Goal: Navigation & Orientation: Find specific page/section

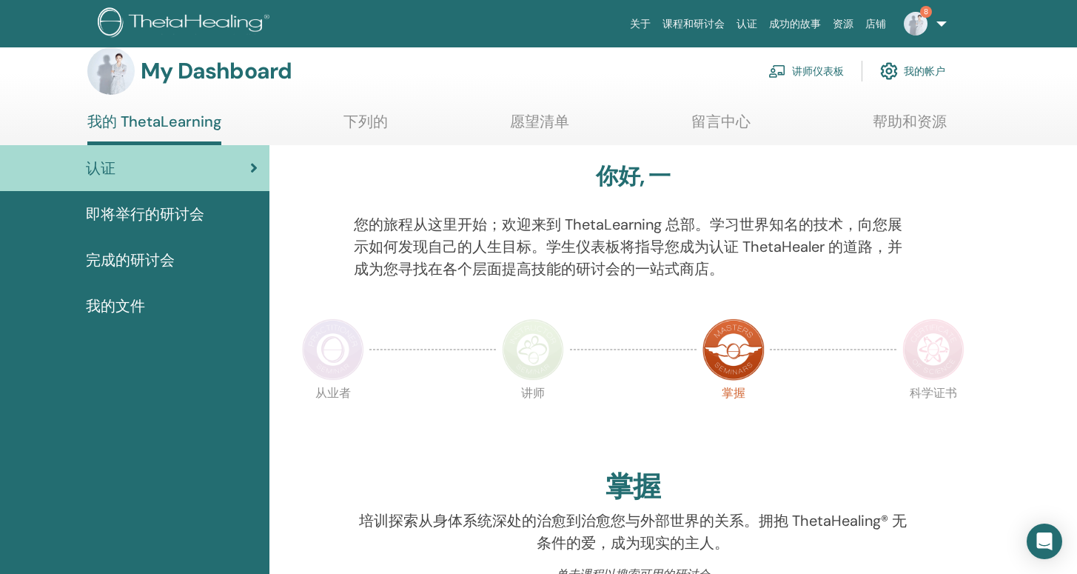
scroll to position [22, 0]
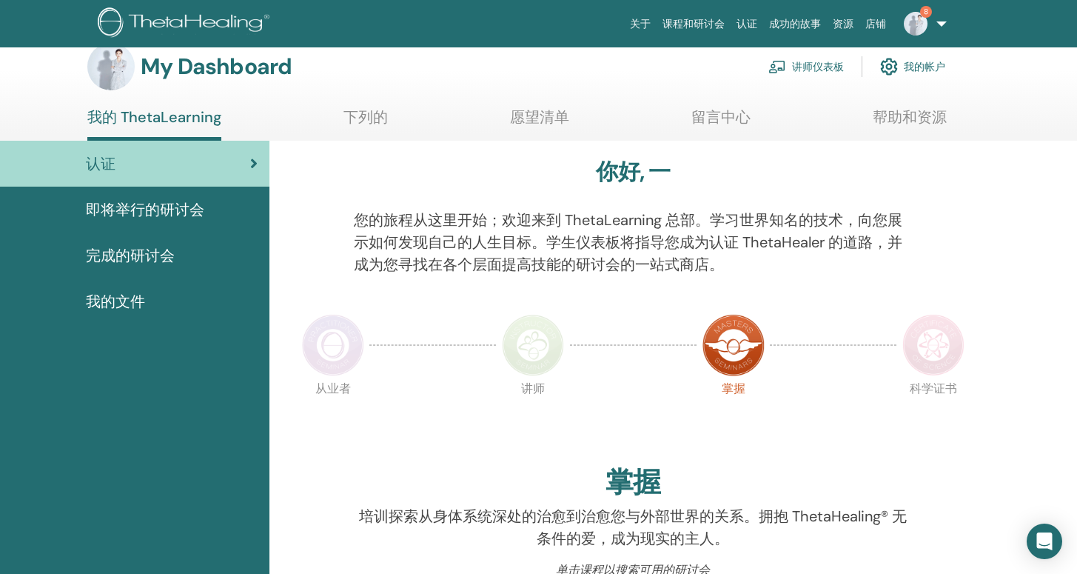
click at [948, 353] on img at bounding box center [933, 345] width 62 height 62
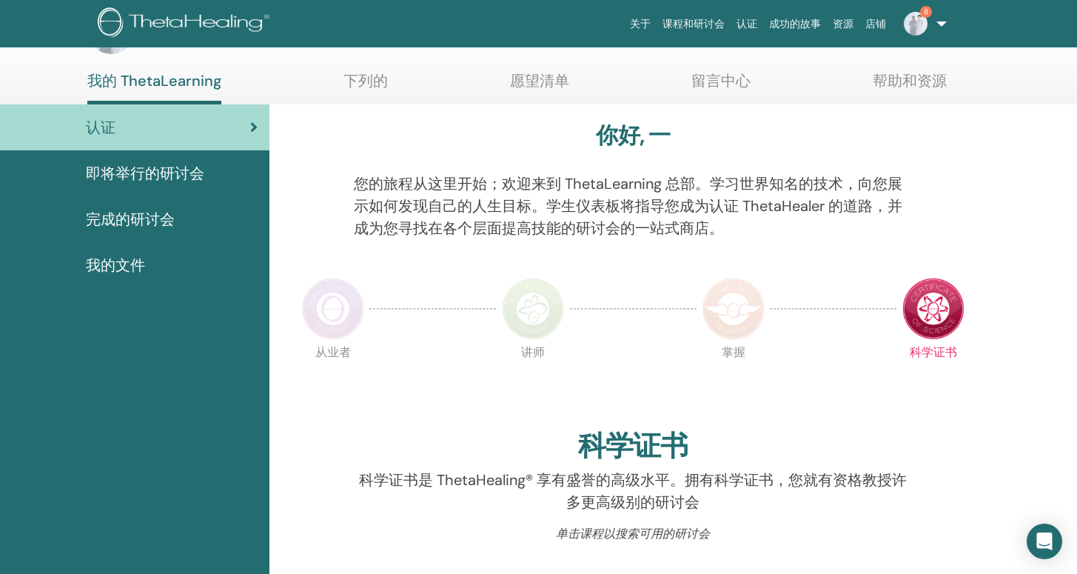
scroll to position [44, 0]
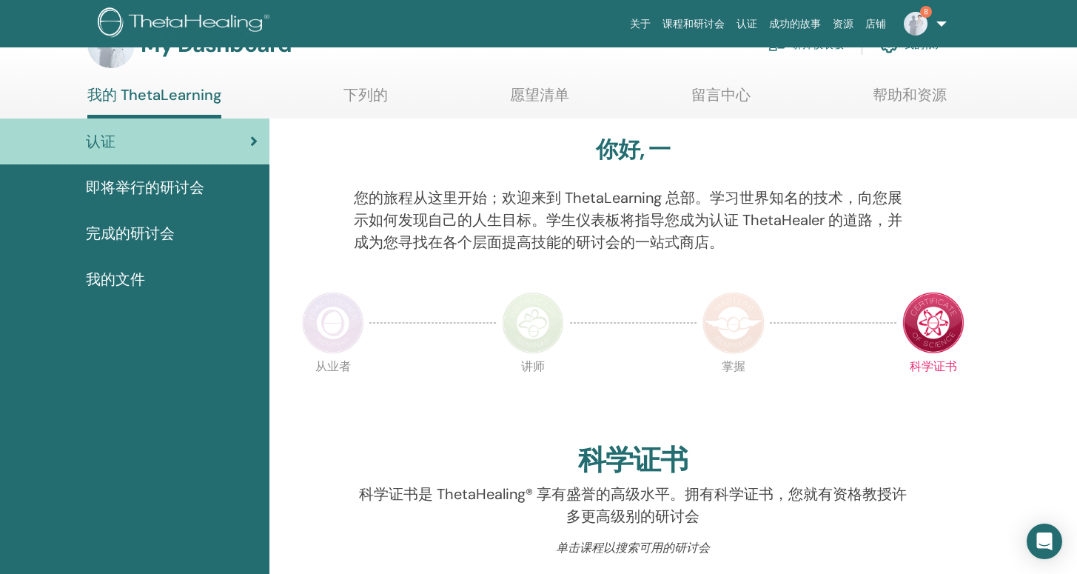
click at [933, 27] on link "8" at bounding box center [922, 23] width 61 height 47
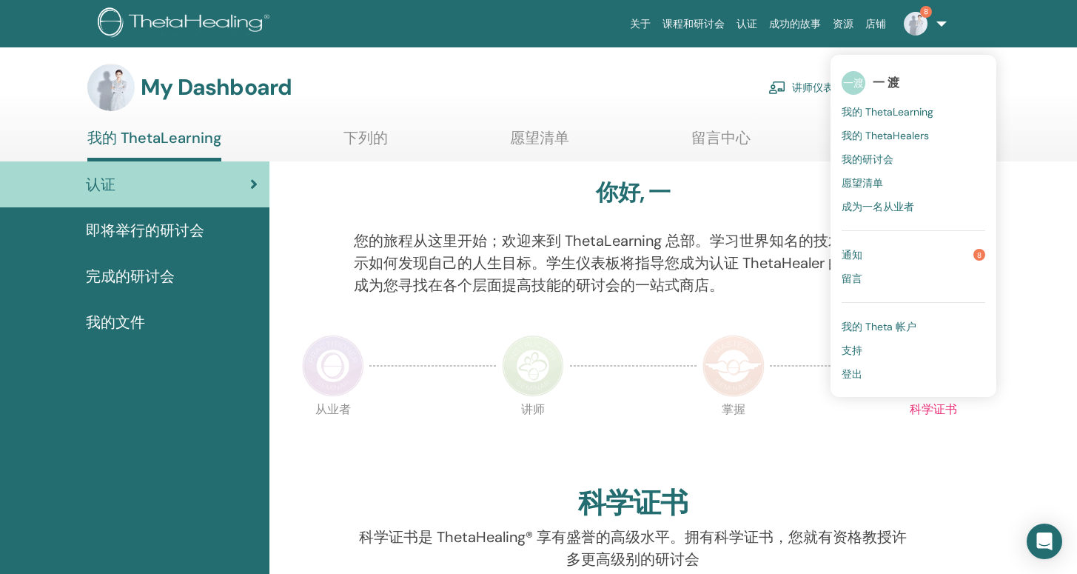
scroll to position [0, 0]
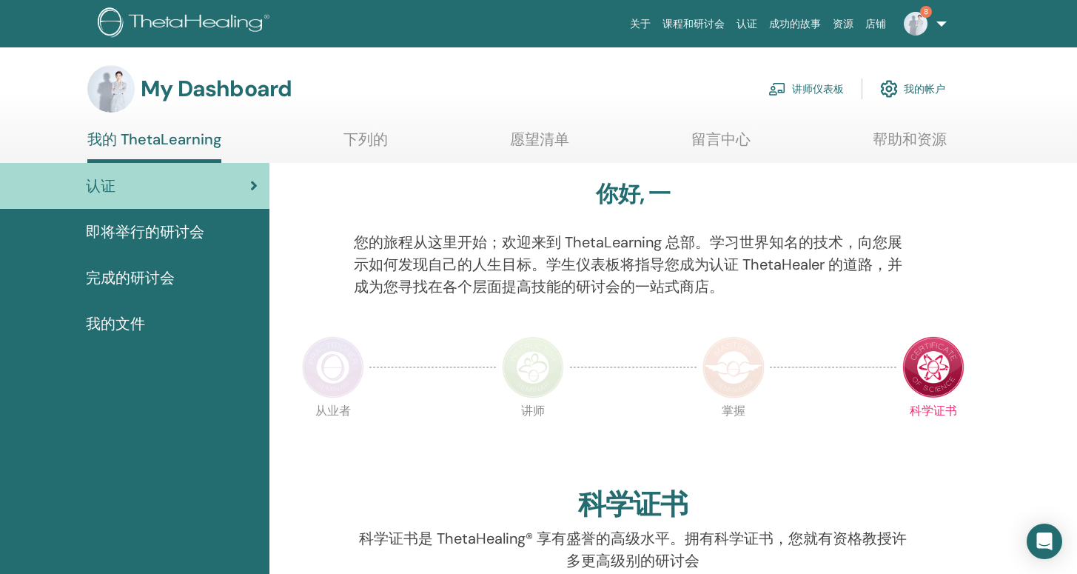
click at [766, 290] on p "您的旅程从这里开始；欢迎来到 ThetaLearning 总部。学习世界知名的技术，向您展示如何发现自己的人生目标。学生仪表板将指导您成为认证 ThetaHe…" at bounding box center [633, 264] width 558 height 67
click at [321, 372] on img at bounding box center [333, 367] width 62 height 62
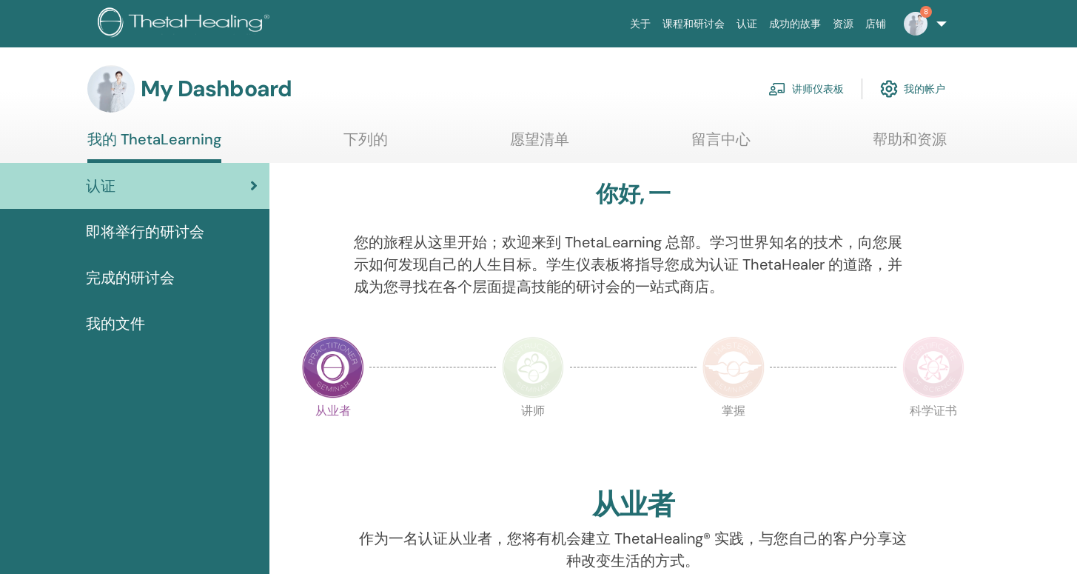
click at [904, 372] on img at bounding box center [933, 367] width 62 height 62
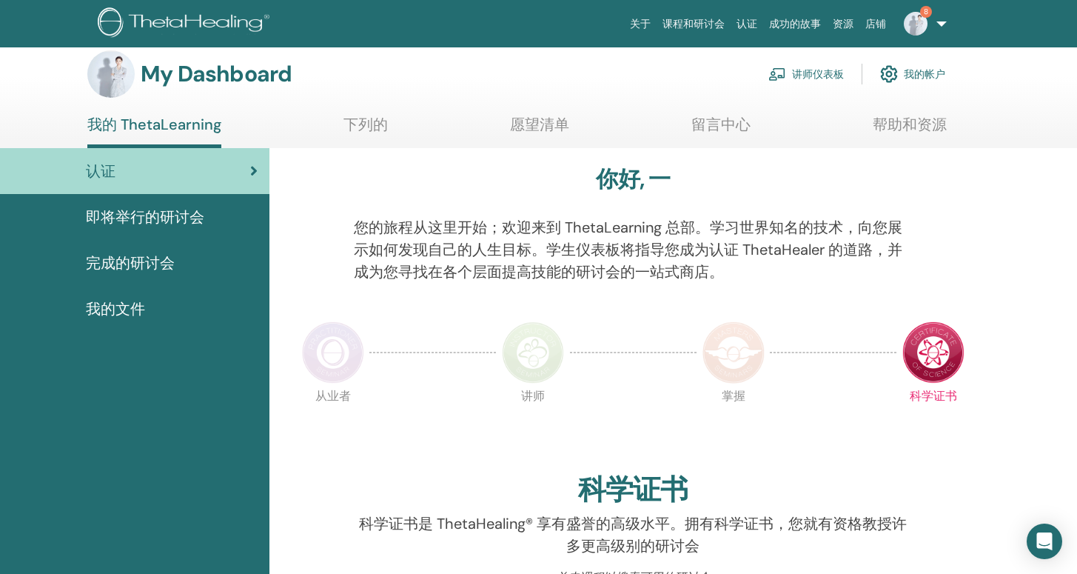
scroll to position [13, 0]
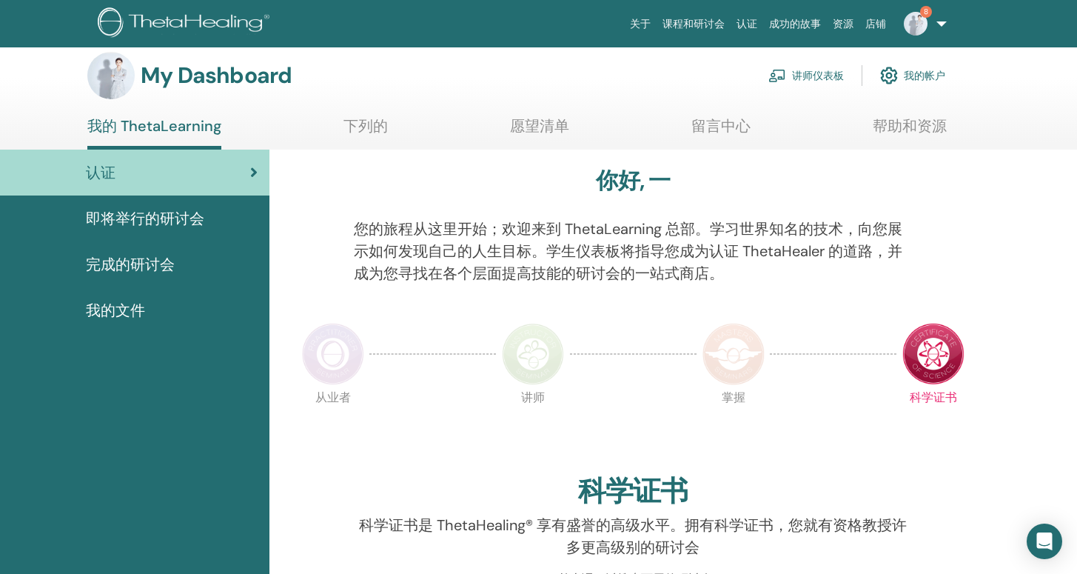
scroll to position [13, 0]
click at [360, 121] on link "下列的" at bounding box center [365, 131] width 44 height 29
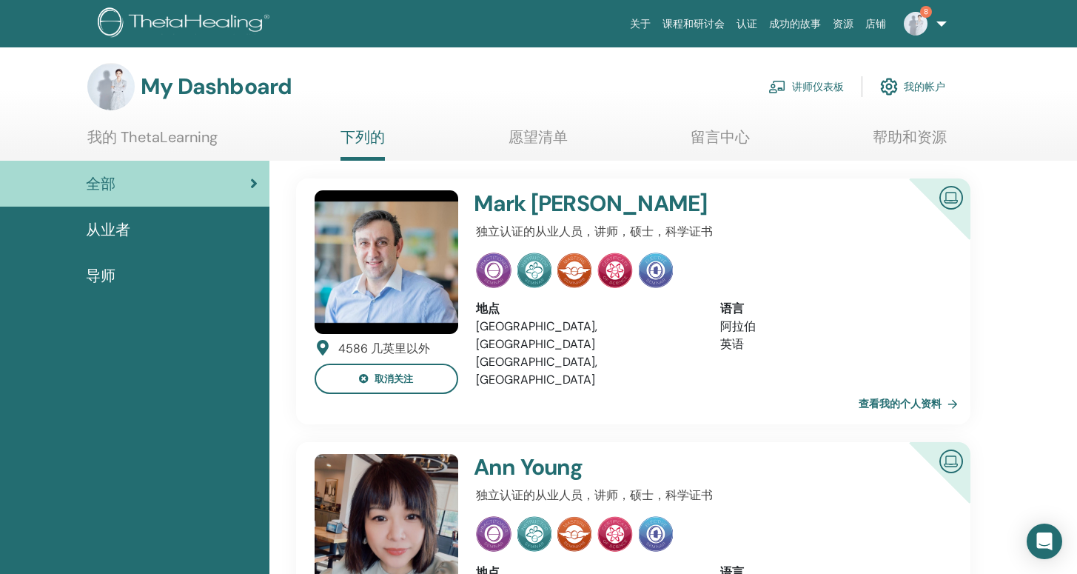
scroll to position [2, 0]
click at [106, 231] on span "从业者" at bounding box center [108, 229] width 44 height 22
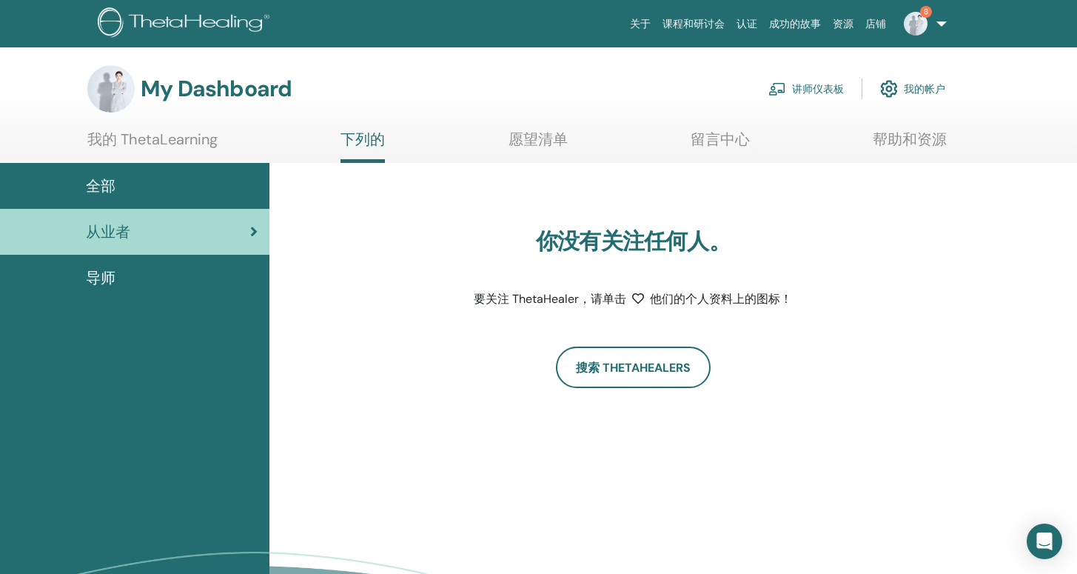
click at [101, 284] on span "导师" at bounding box center [101, 277] width 30 height 22
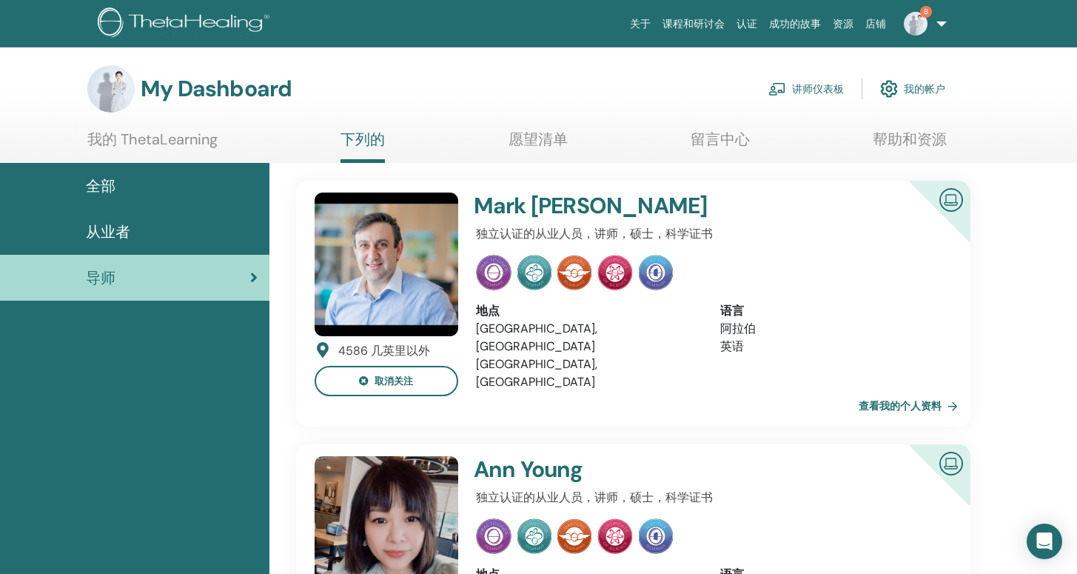
click at [713, 144] on link "留言中心" at bounding box center [720, 144] width 59 height 29
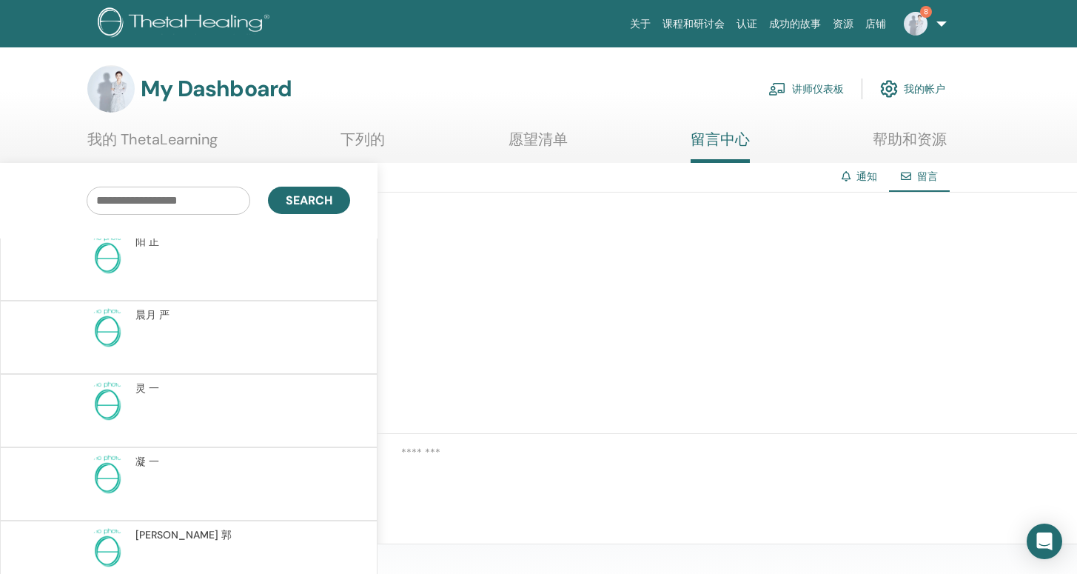
scroll to position [2309, 0]
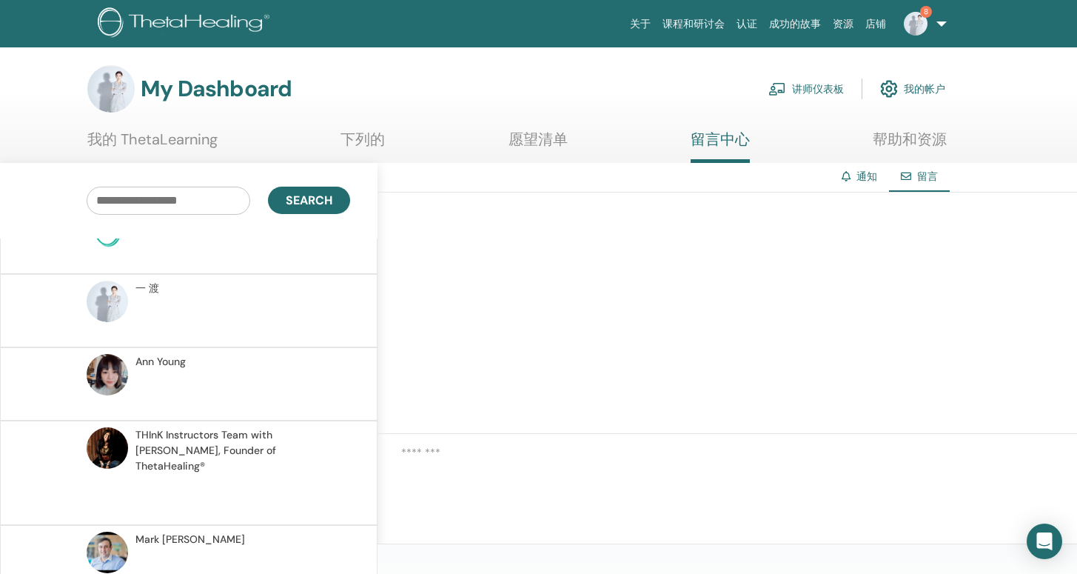
click at [906, 131] on link "帮助和资源" at bounding box center [910, 144] width 74 height 29
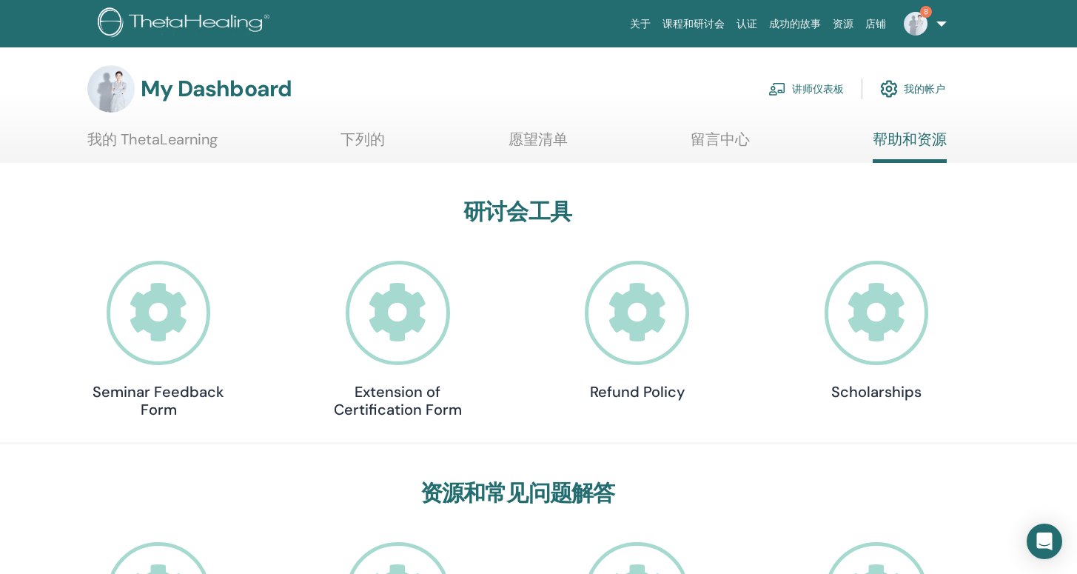
click at [922, 95] on link "我的帐户" at bounding box center [912, 89] width 65 height 33
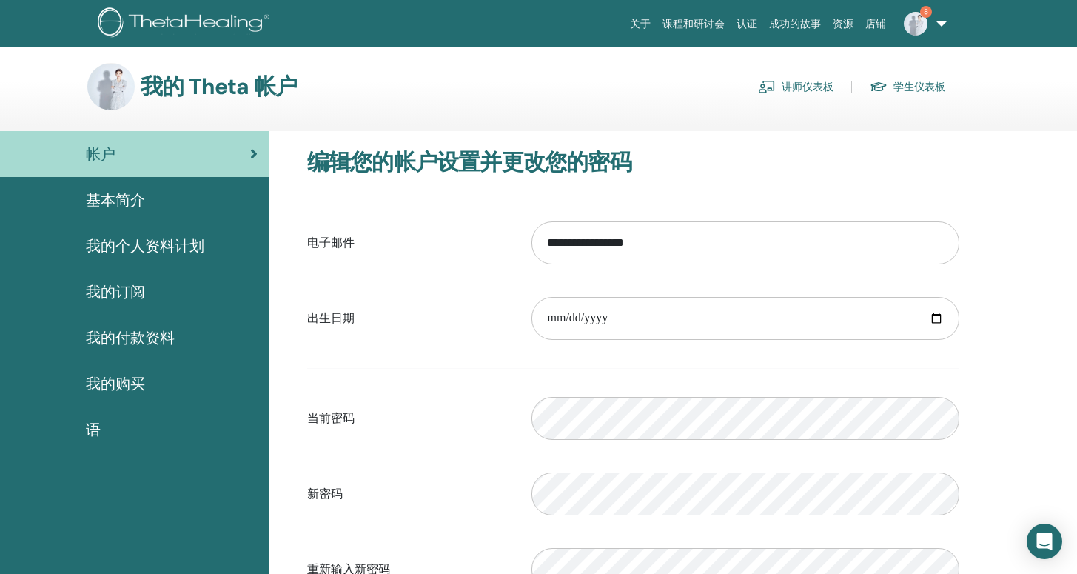
scroll to position [3, 0]
click at [96, 192] on span "基本简介" at bounding box center [115, 199] width 59 height 22
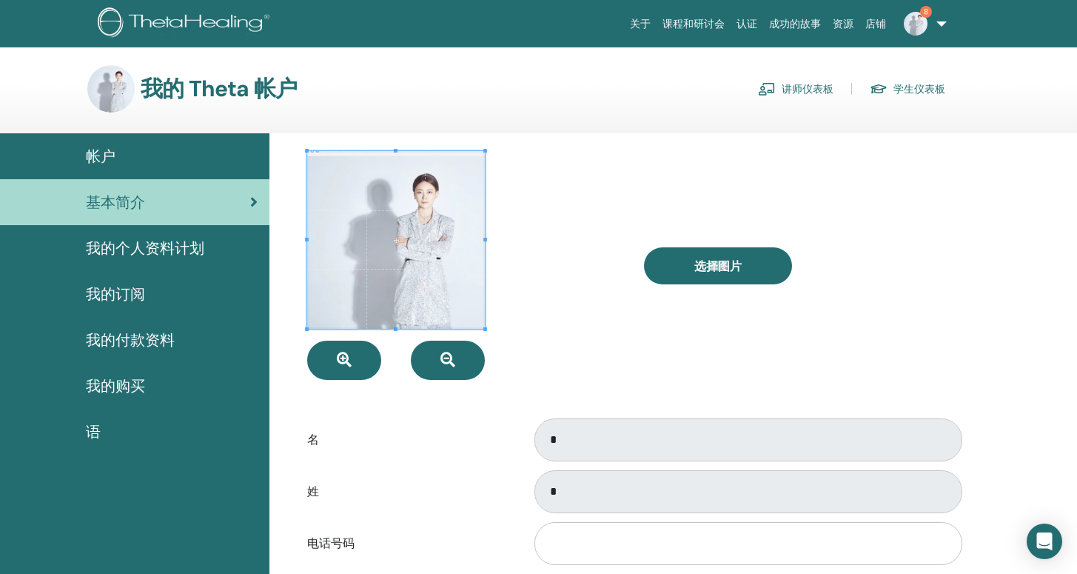
click at [132, 256] on span "我的个人资料计划" at bounding box center [145, 248] width 118 height 22
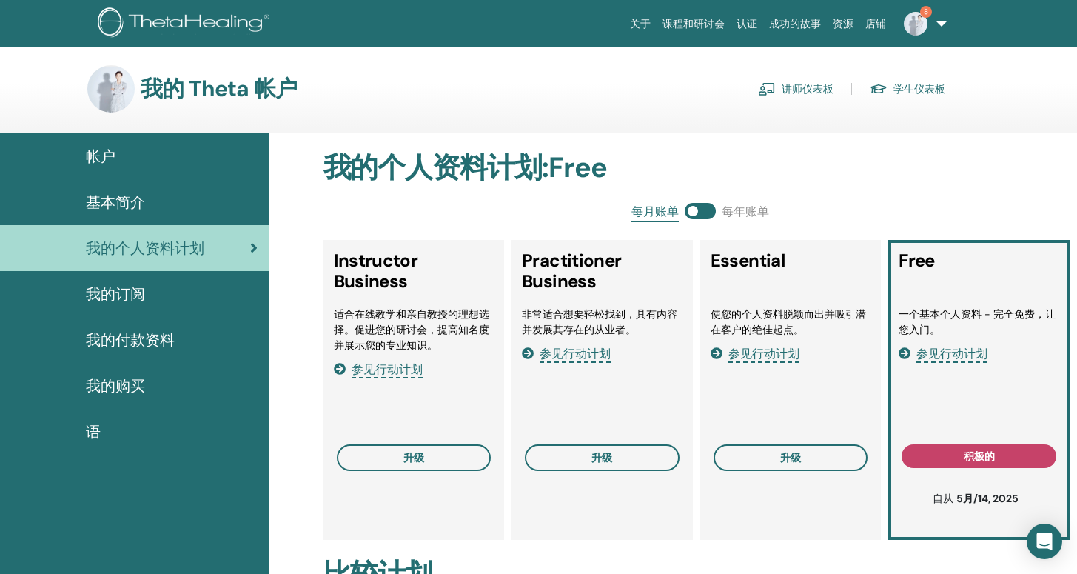
scroll to position [3, 0]
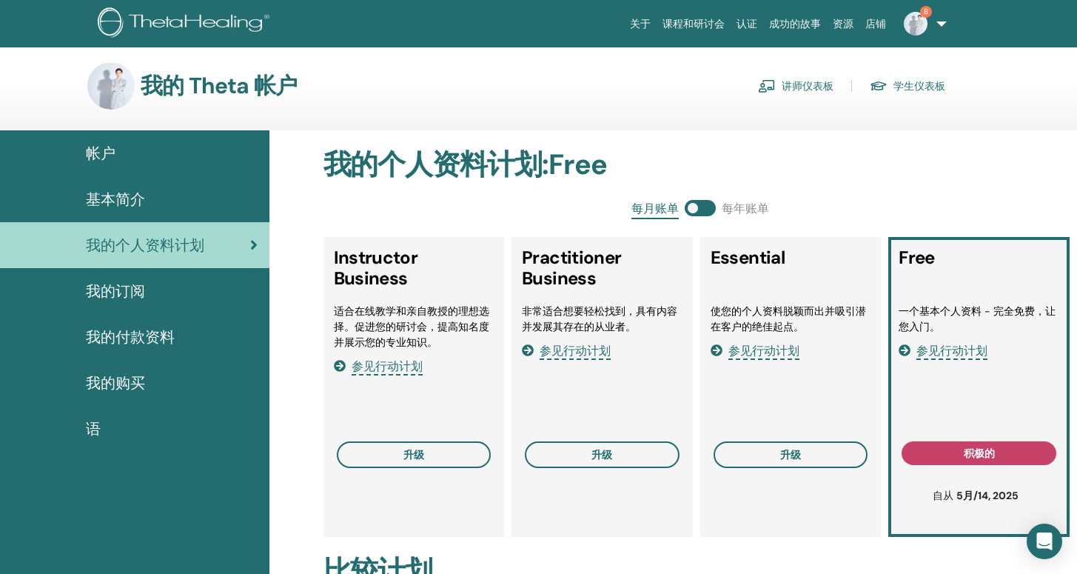
click at [132, 291] on span "我的订阅" at bounding box center [115, 291] width 59 height 22
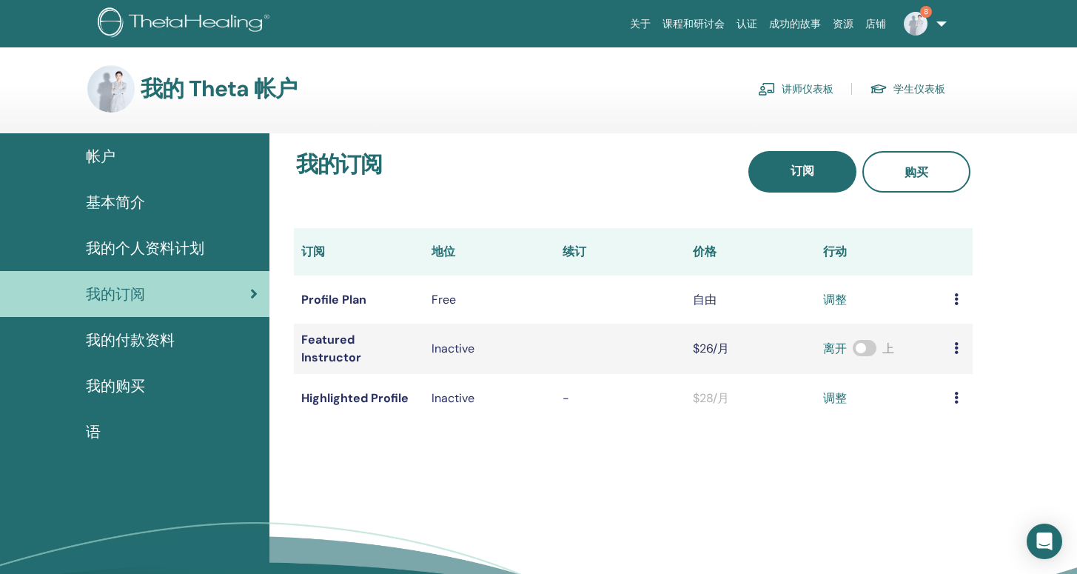
click at [129, 383] on span "我的购买" at bounding box center [115, 386] width 59 height 22
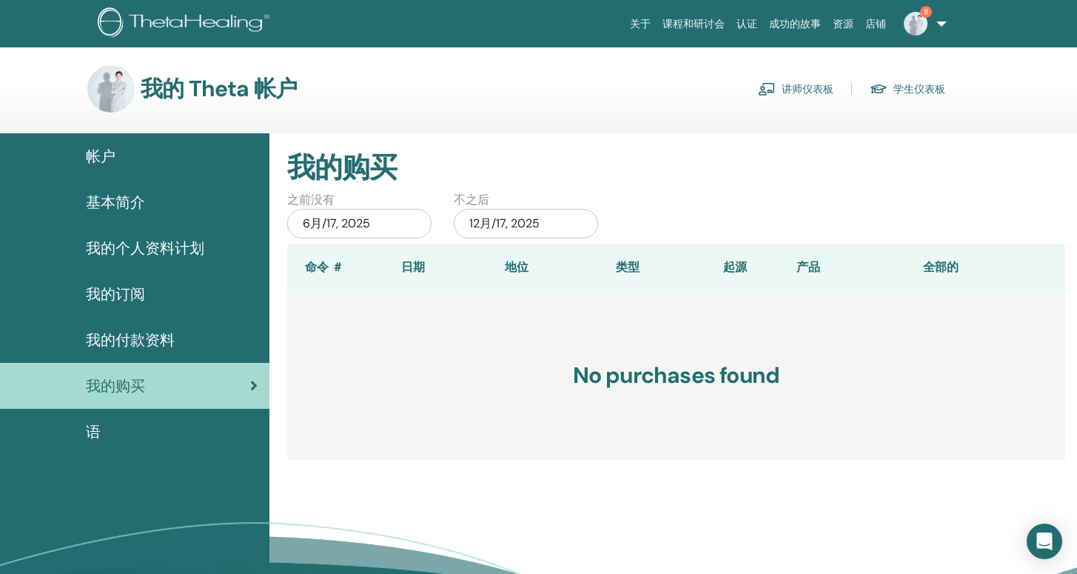
click at [125, 340] on span "我的付款资料" at bounding box center [130, 340] width 89 height 22
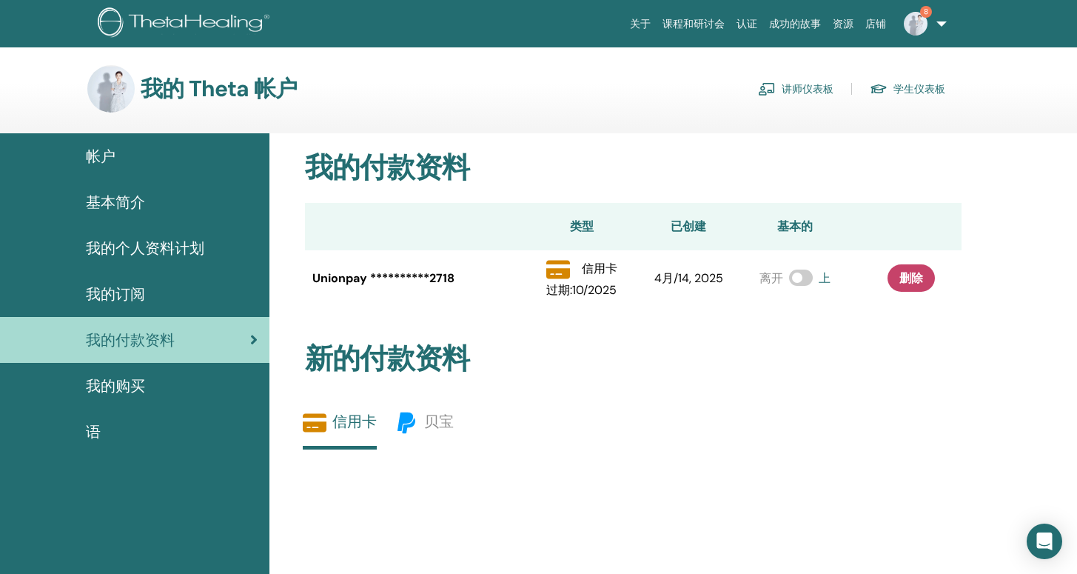
click at [909, 26] on img at bounding box center [916, 24] width 24 height 24
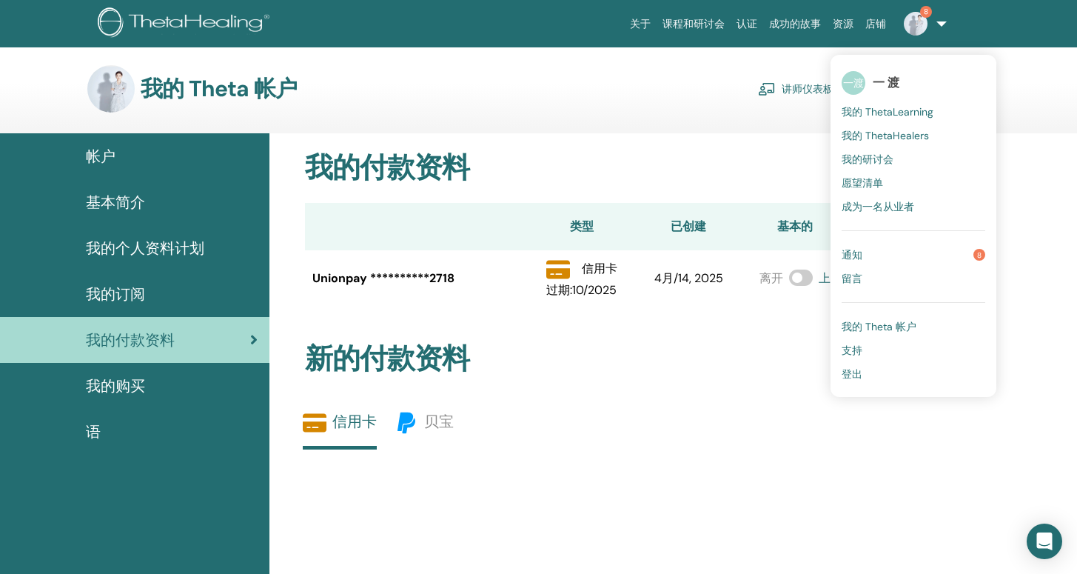
click at [696, 24] on link "课程和研讨会" at bounding box center [694, 23] width 74 height 27
